Goal: Check status: Check status

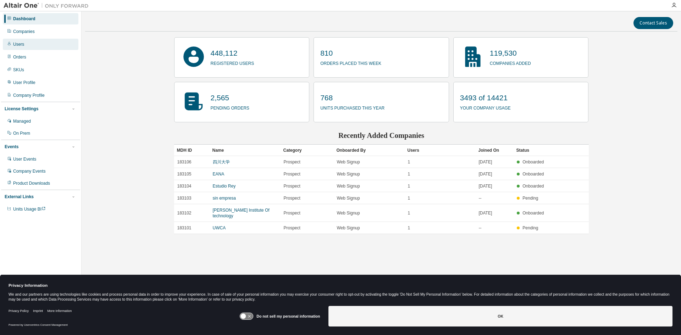
click at [30, 50] on div "Users" at bounding box center [41, 44] width 76 height 11
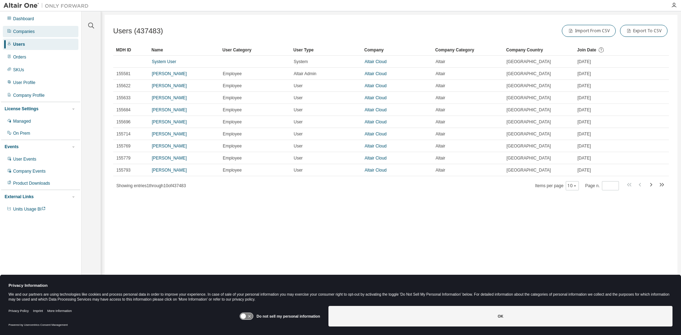
click at [43, 33] on div "Companies" at bounding box center [41, 31] width 76 height 11
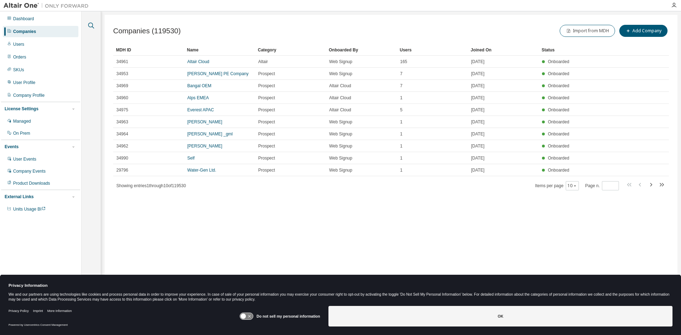
click at [88, 24] on icon "button" at bounding box center [91, 25] width 9 height 9
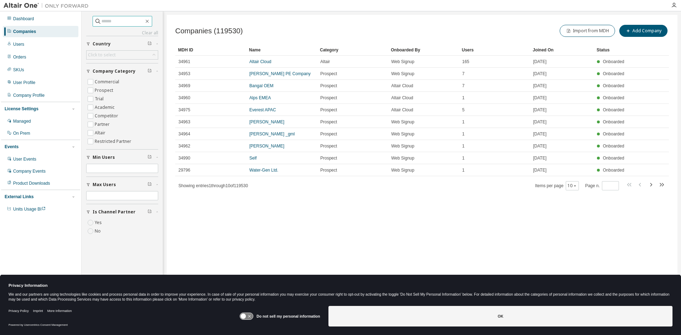
click at [111, 19] on input "text" at bounding box center [122, 21] width 43 height 7
paste input "**********"
type input "**********"
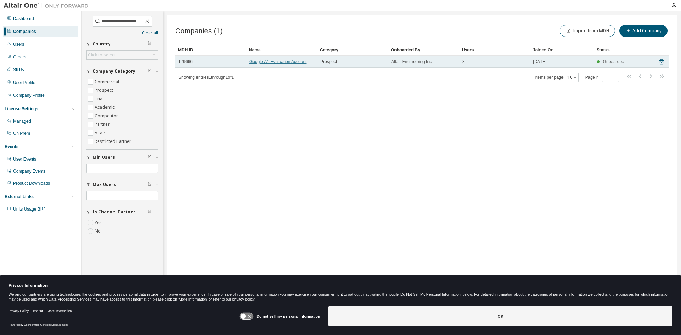
click at [275, 61] on link "Google A1 Evaluation Account" at bounding box center [277, 61] width 57 height 5
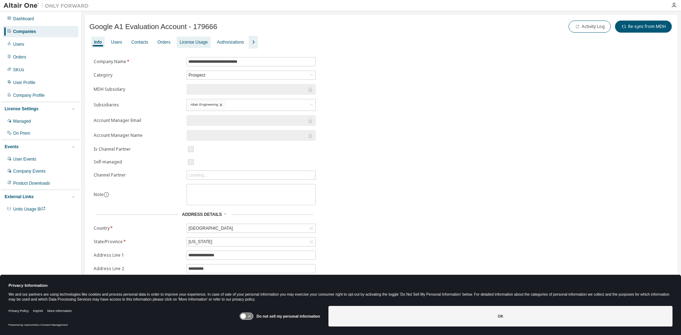
click at [197, 42] on div "License Usage" at bounding box center [193, 42] width 28 height 6
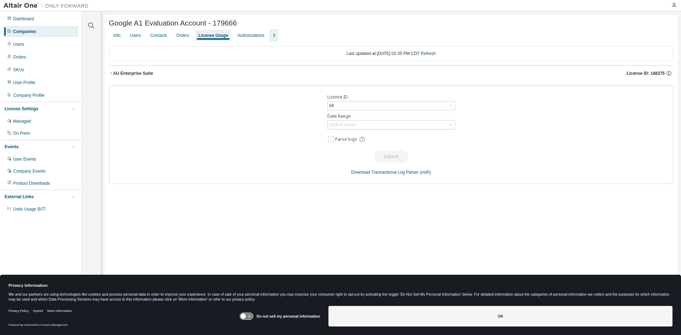
click at [139, 76] on div "AU Enterprise Suite" at bounding box center [133, 74] width 40 height 6
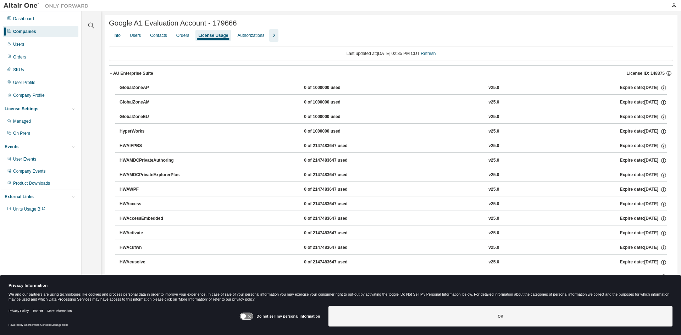
click at [668, 75] on icon "button" at bounding box center [668, 74] width 1 height 2
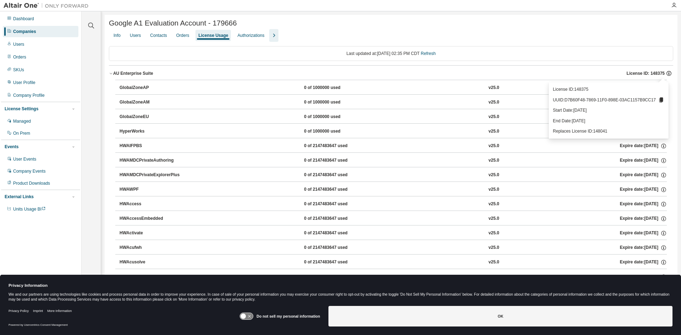
click at [668, 75] on icon "button" at bounding box center [668, 74] width 1 height 2
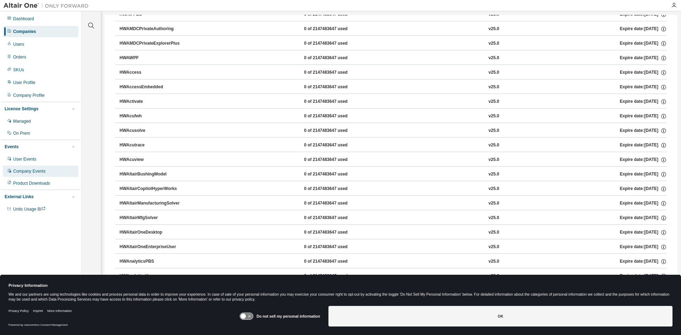
scroll to position [126, 0]
